Goal: Transaction & Acquisition: Purchase product/service

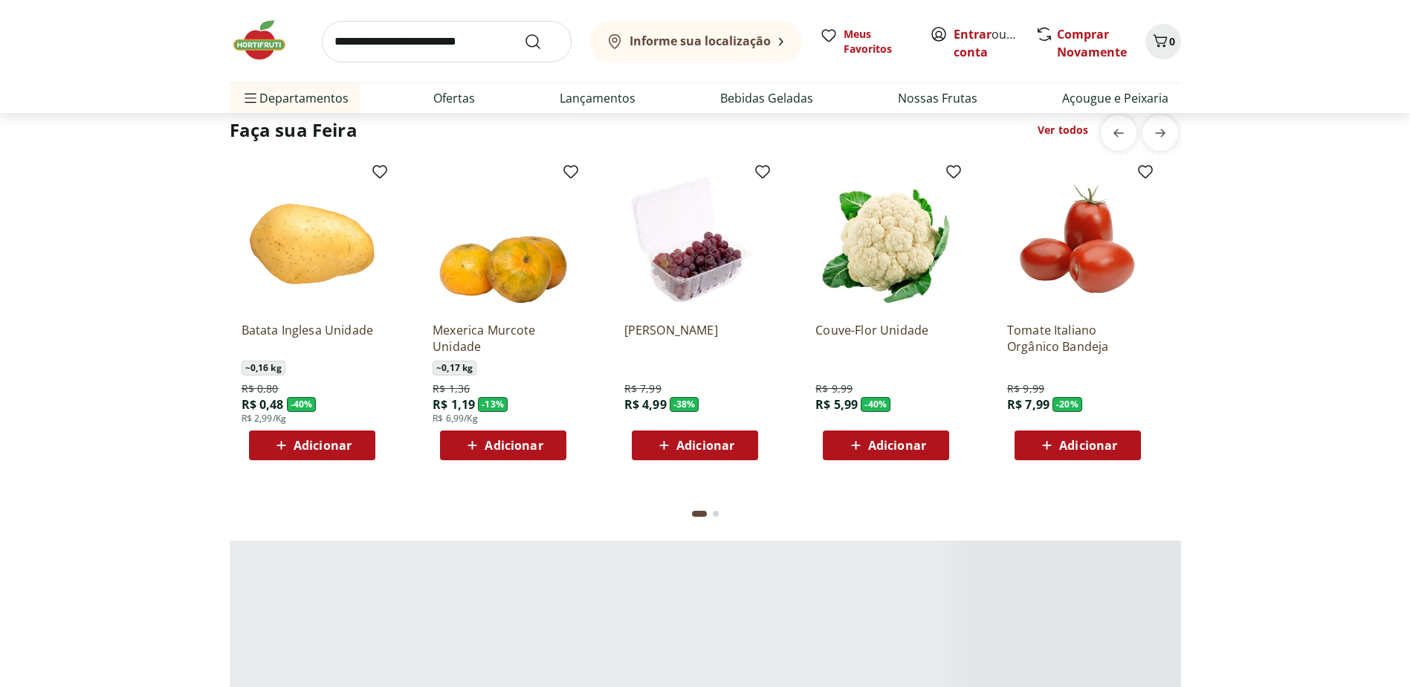
scroll to position [1189, 0]
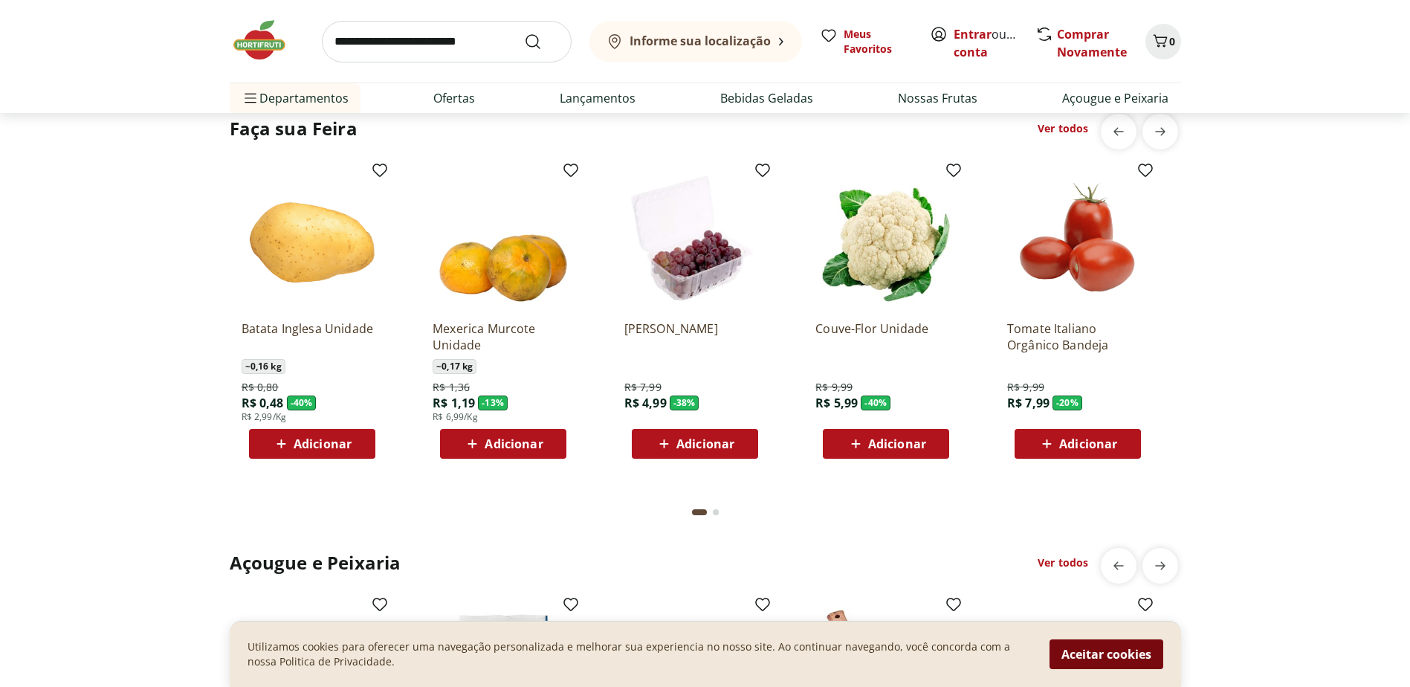
click at [1120, 661] on button "Aceitar cookies" at bounding box center [1107, 654] width 114 height 30
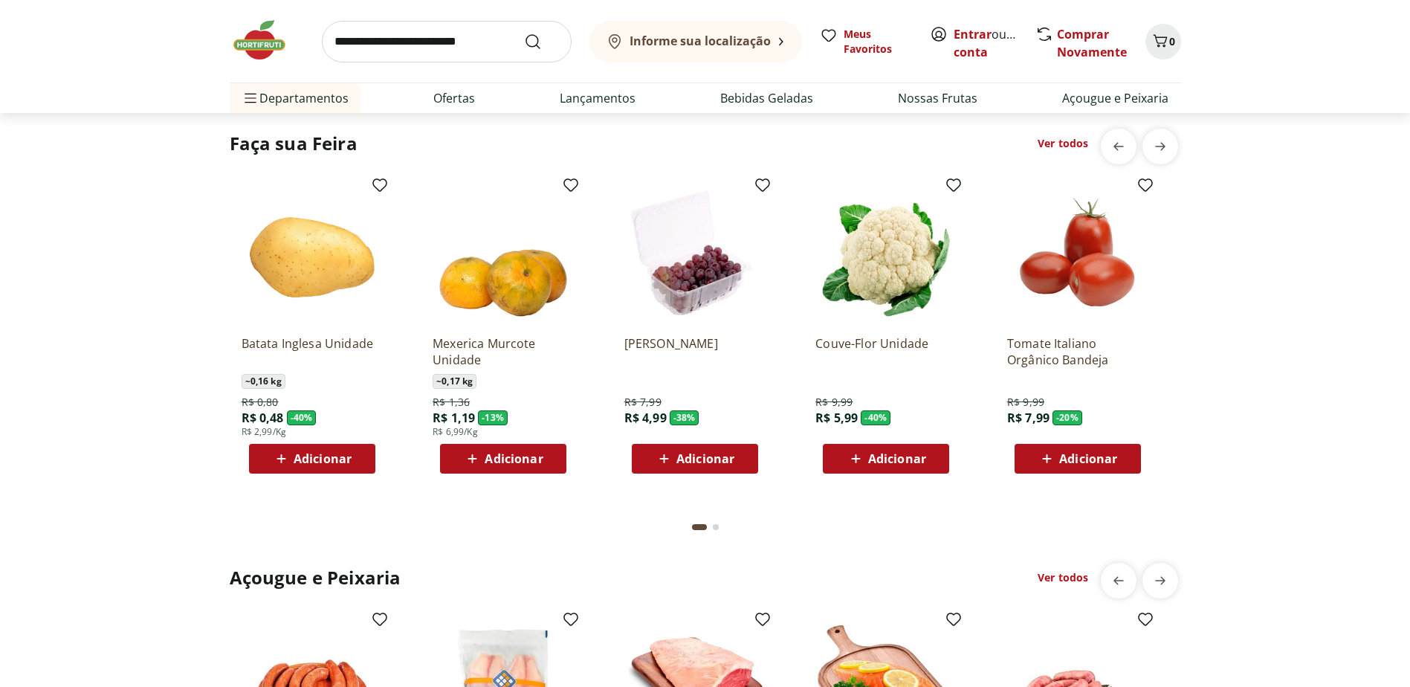
scroll to position [1115, 0]
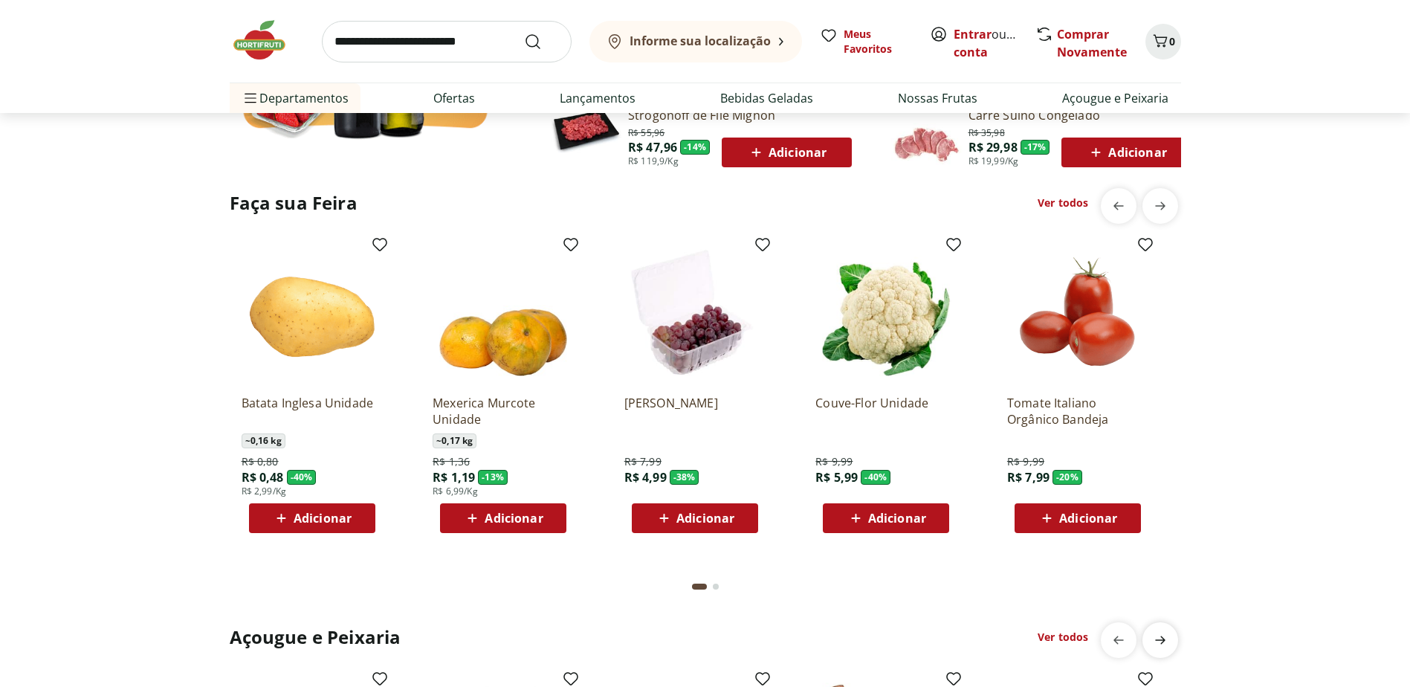
click at [1162, 640] on icon "next" at bounding box center [1161, 640] width 18 height 18
click at [1166, 210] on icon "next" at bounding box center [1161, 206] width 18 height 18
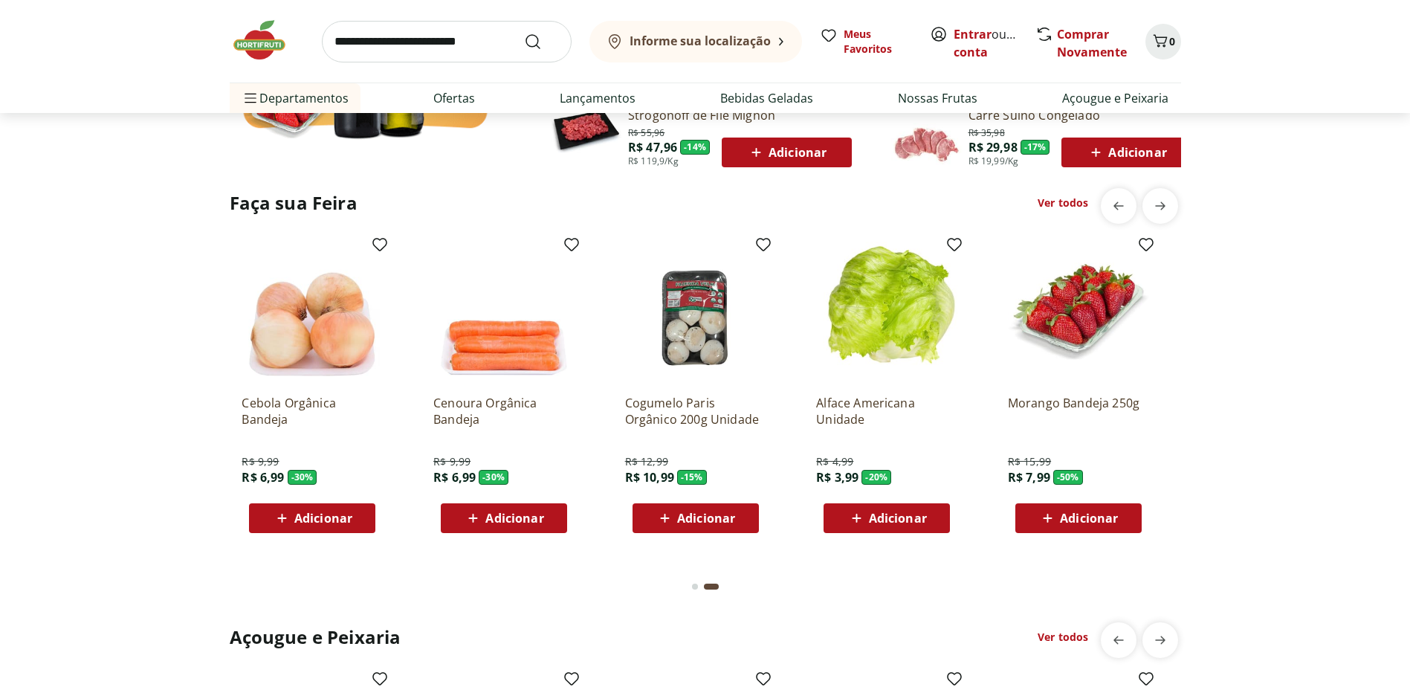
click at [1058, 197] on link "Ver todos" at bounding box center [1063, 203] width 51 height 15
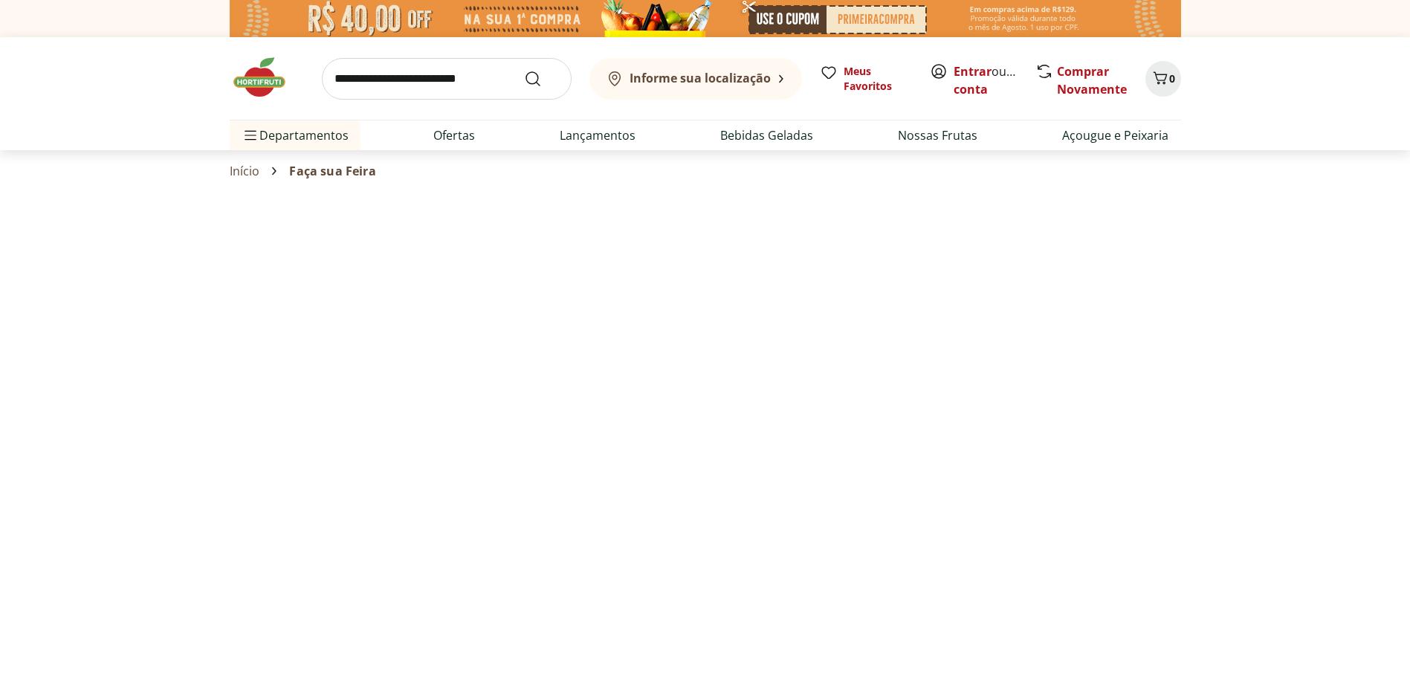
select select "**********"
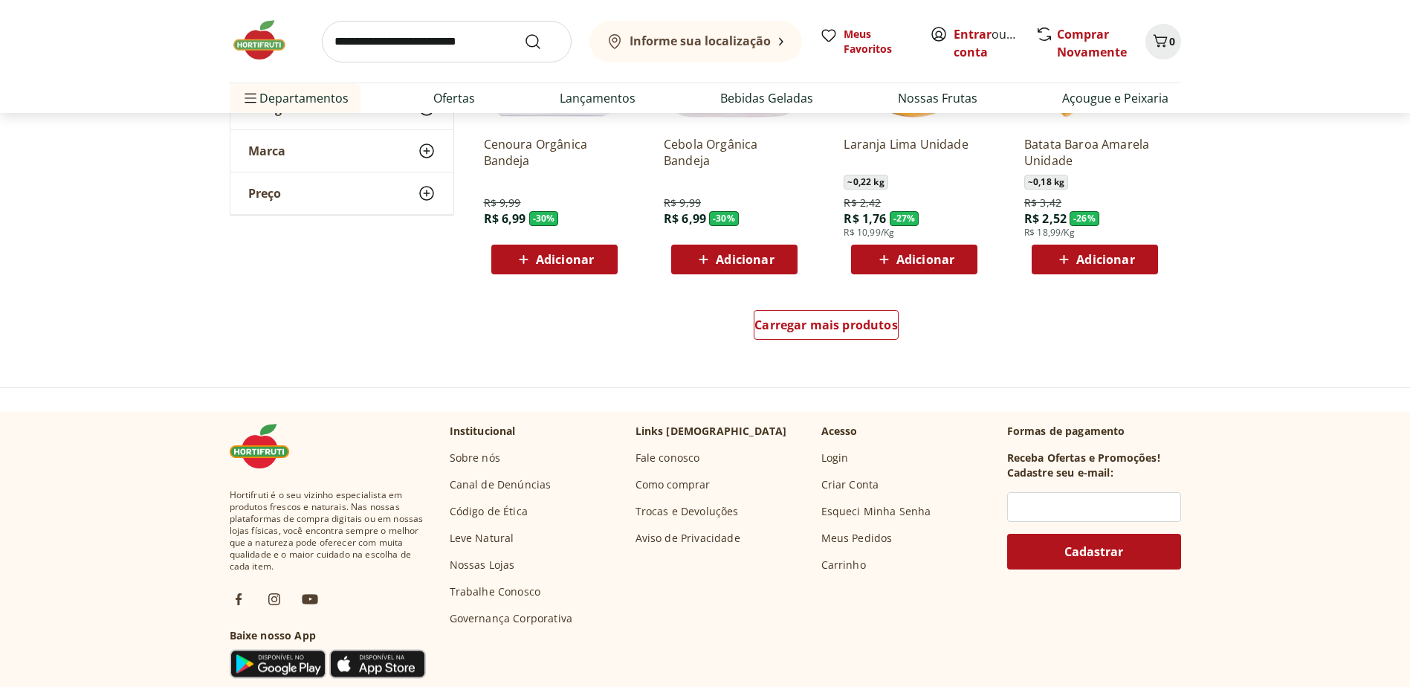
scroll to position [966, 0]
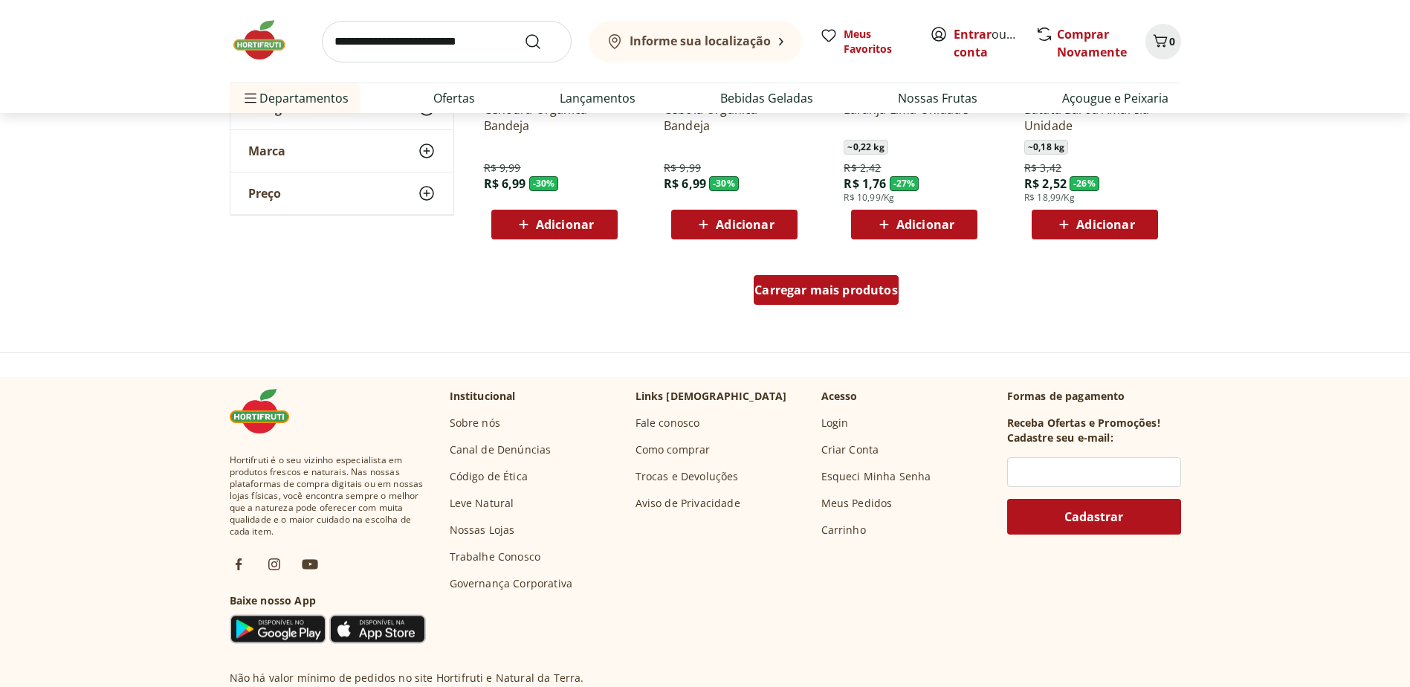
click at [865, 301] on div "Carregar mais produtos" at bounding box center [826, 290] width 145 height 30
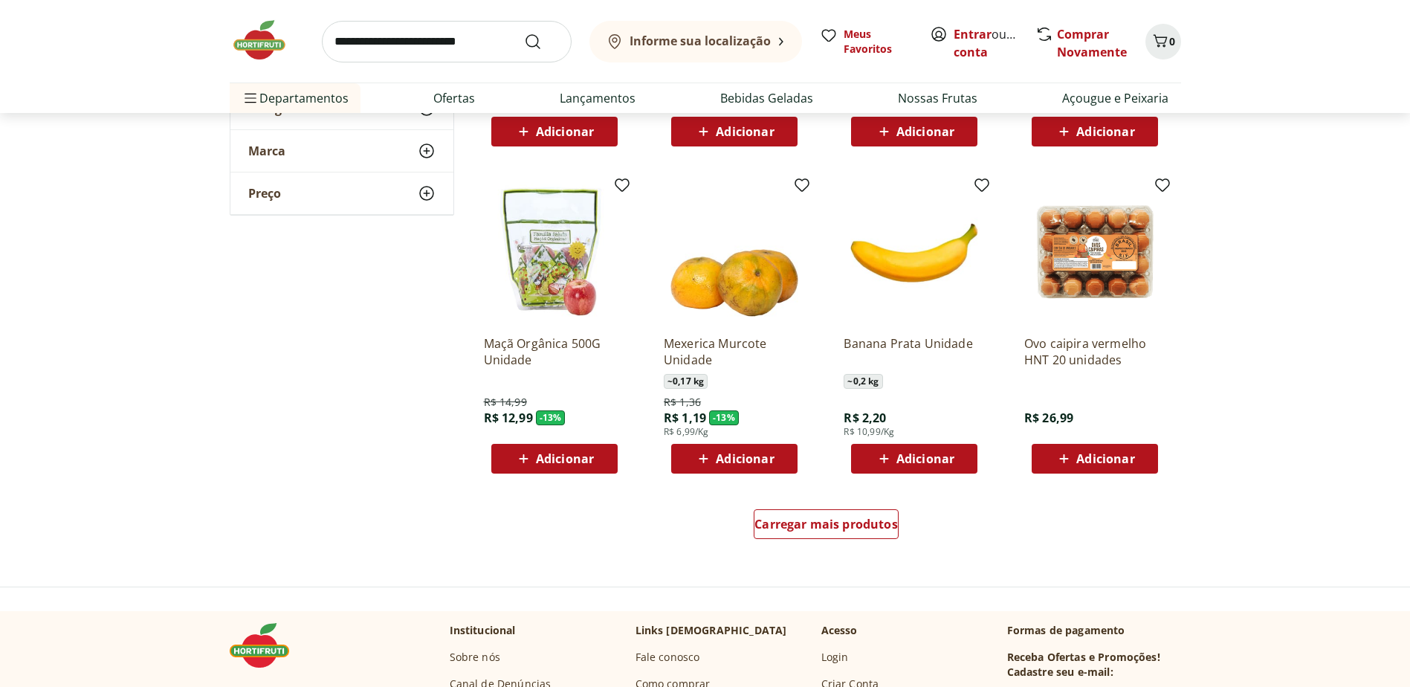
scroll to position [1710, 0]
